Goal: Navigation & Orientation: Find specific page/section

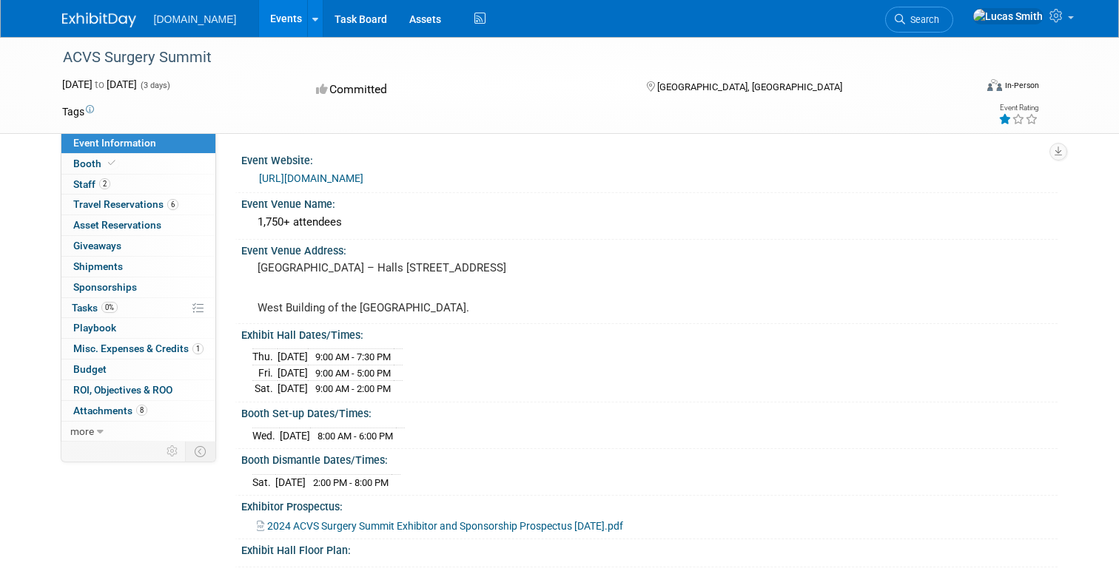
click at [266, 12] on link "Events" at bounding box center [286, 18] width 54 height 37
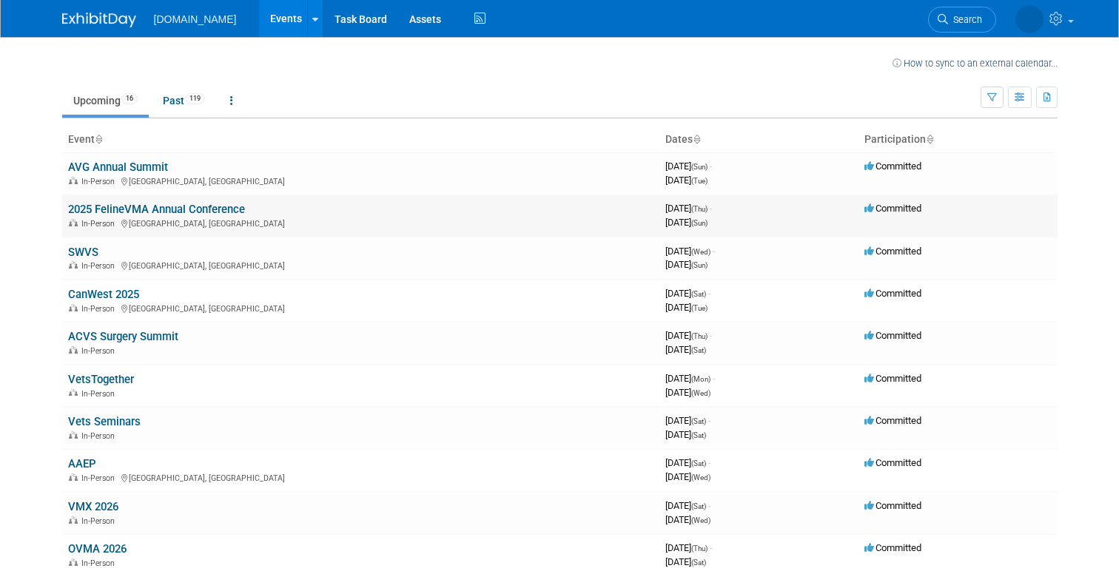
click at [191, 209] on link "2025 FelineVMA Annual Conference" at bounding box center [156, 209] width 177 height 13
